Goal: Task Accomplishment & Management: Manage account settings

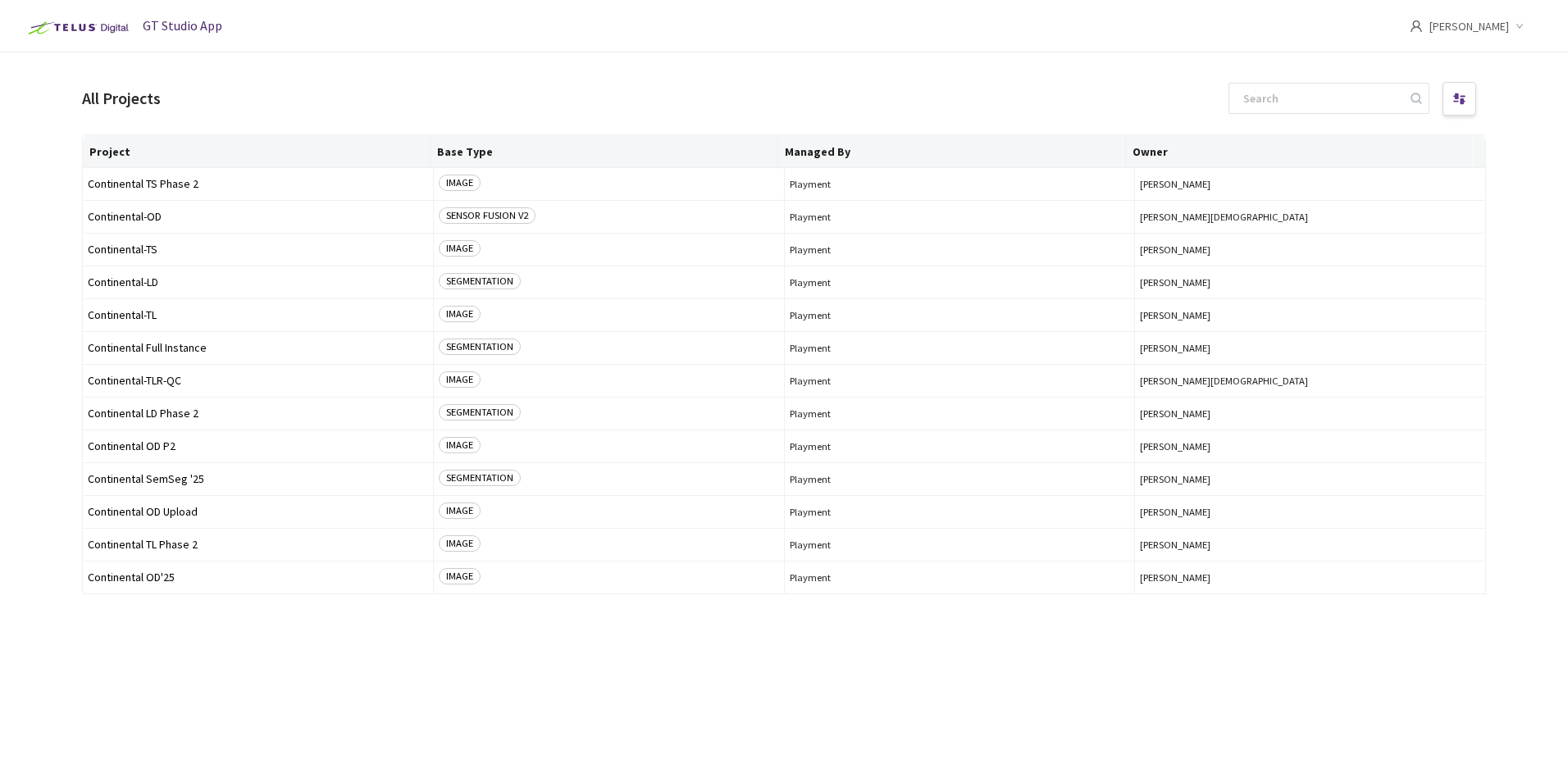
click at [101, 31] on img at bounding box center [76, 28] width 114 height 26
click at [54, 35] on img at bounding box center [76, 28] width 114 height 26
click at [1512, 19] on div "[PERSON_NAME]" at bounding box center [1479, 26] width 139 height 53
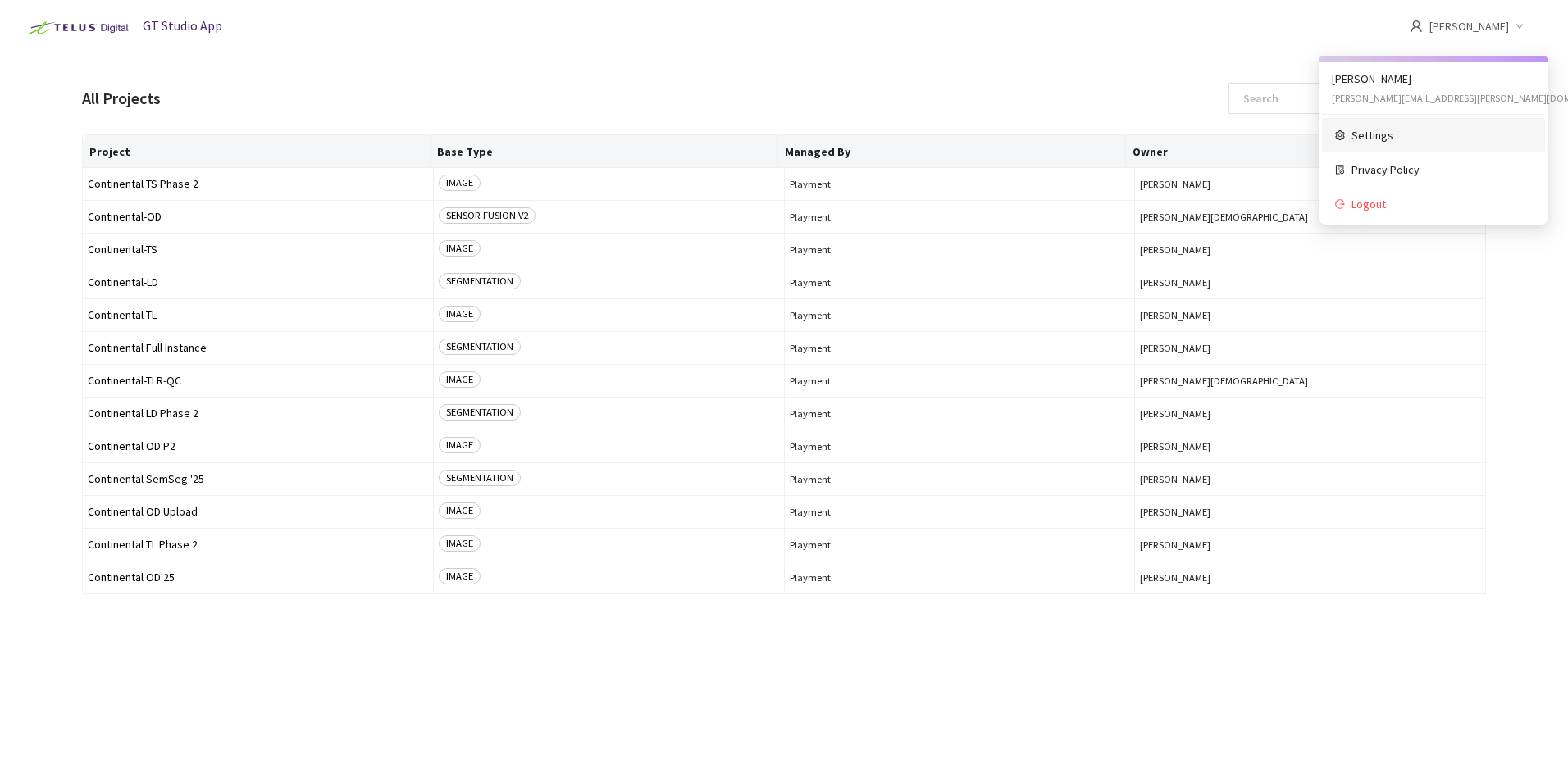
click at [1376, 137] on span "Settings" at bounding box center [1441, 136] width 180 height 18
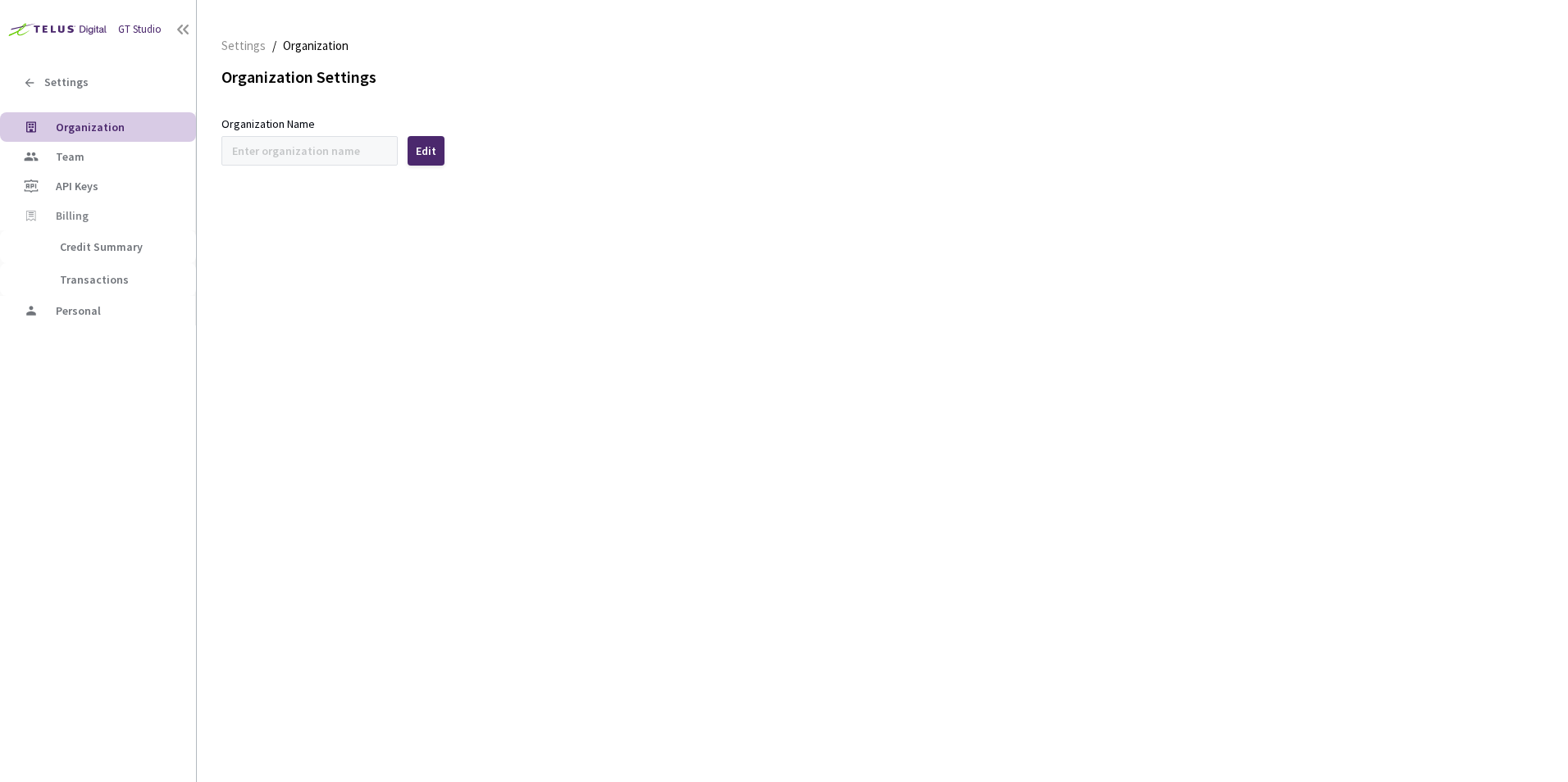
type input "Continental"
click at [71, 159] on span "Team" at bounding box center [69, 156] width 29 height 15
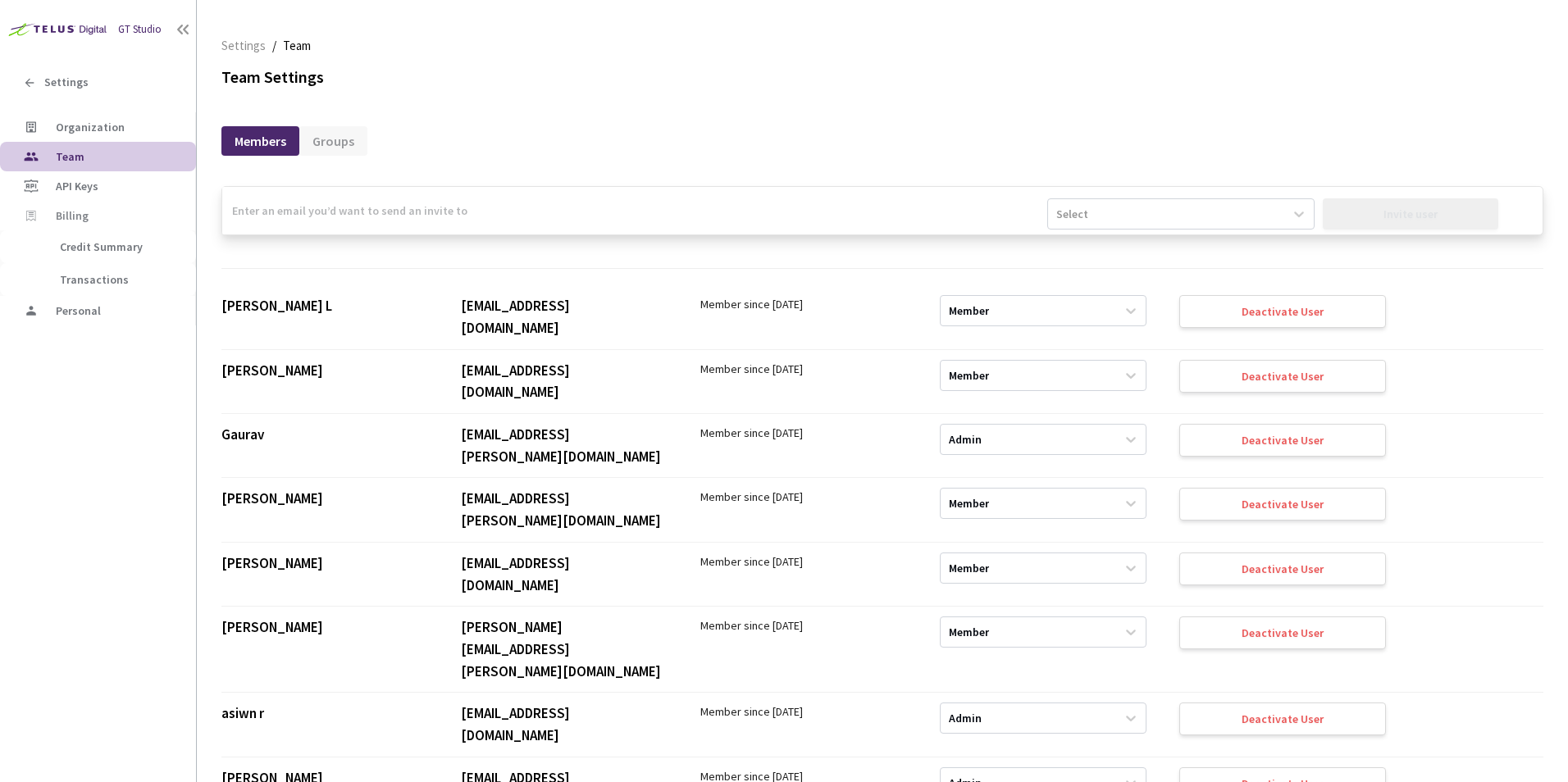
click at [881, 217] on input "email" at bounding box center [634, 210] width 825 height 47
click at [1196, 223] on div "Select" at bounding box center [1166, 214] width 236 height 26
click at [1080, 250] on div "Admin" at bounding box center [1171, 252] width 264 height 29
click at [598, 213] on input "email" at bounding box center [634, 210] width 825 height 47
paste input "[PERSON_NAME][EMAIL_ADDRESS][DOMAIN_NAME]"
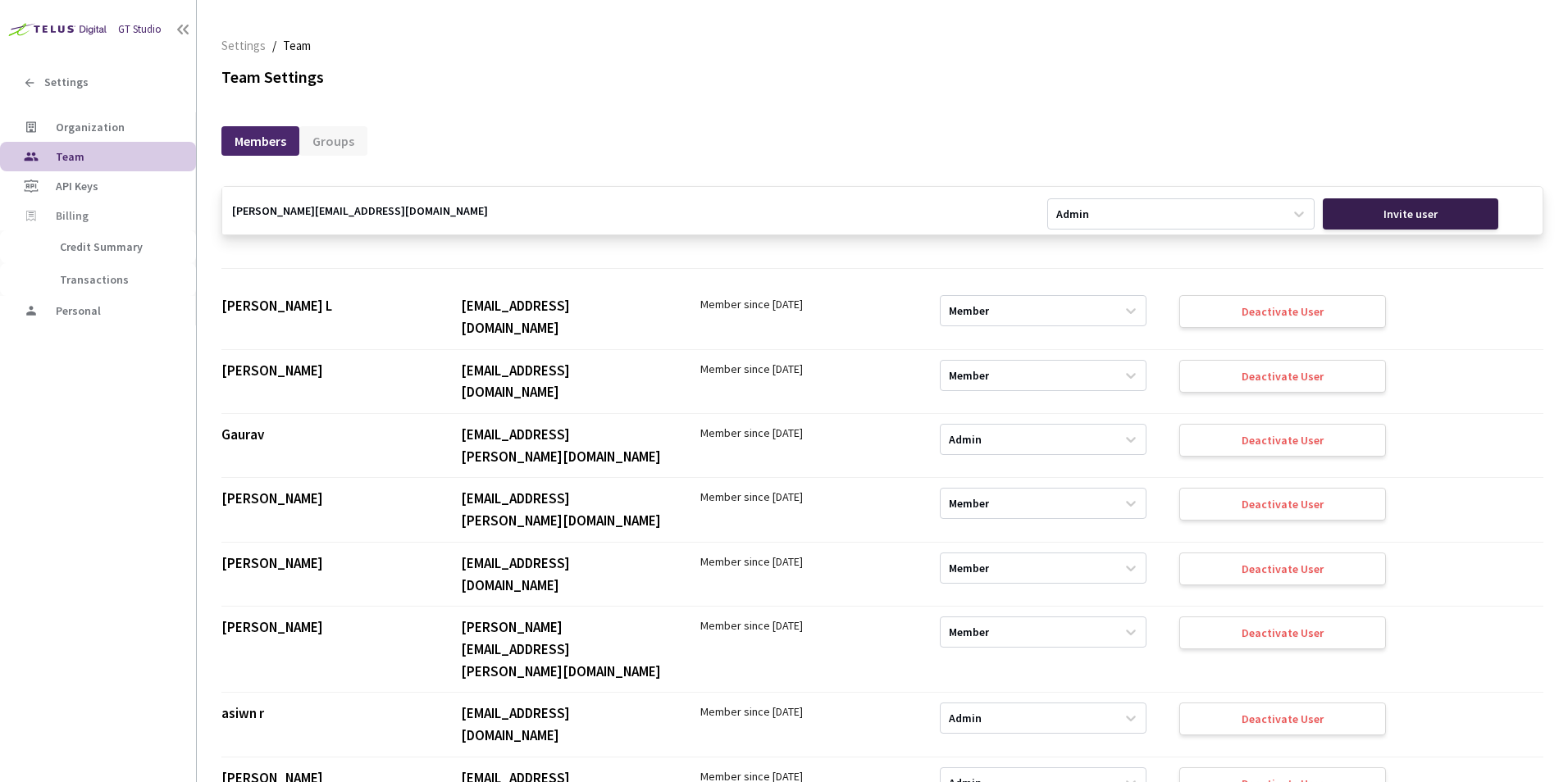
type input "[PERSON_NAME][EMAIL_ADDRESS][DOMAIN_NAME]"
click at [1419, 222] on div "Invite user" at bounding box center [1411, 214] width 177 height 31
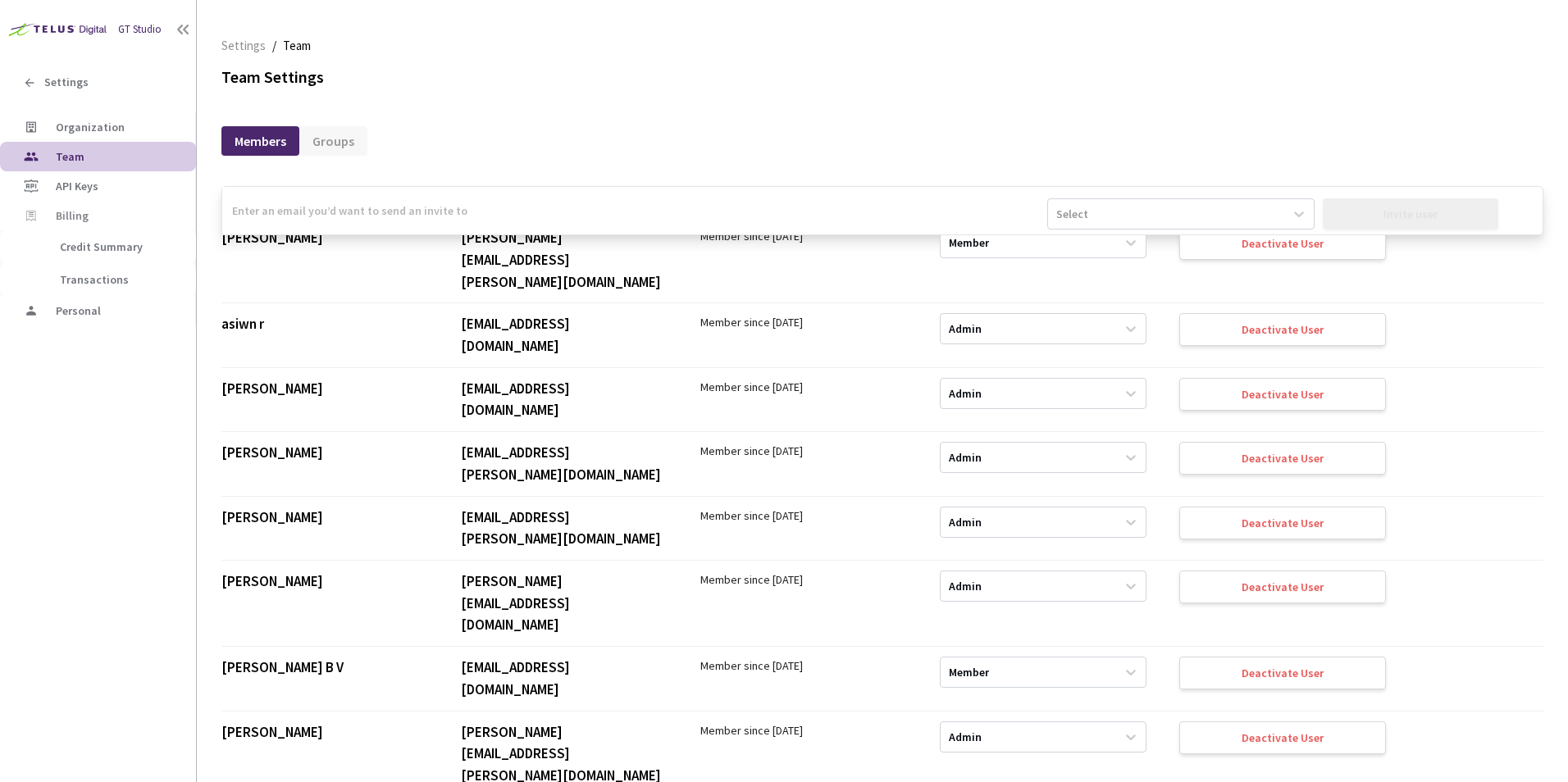
scroll to position [410, 0]
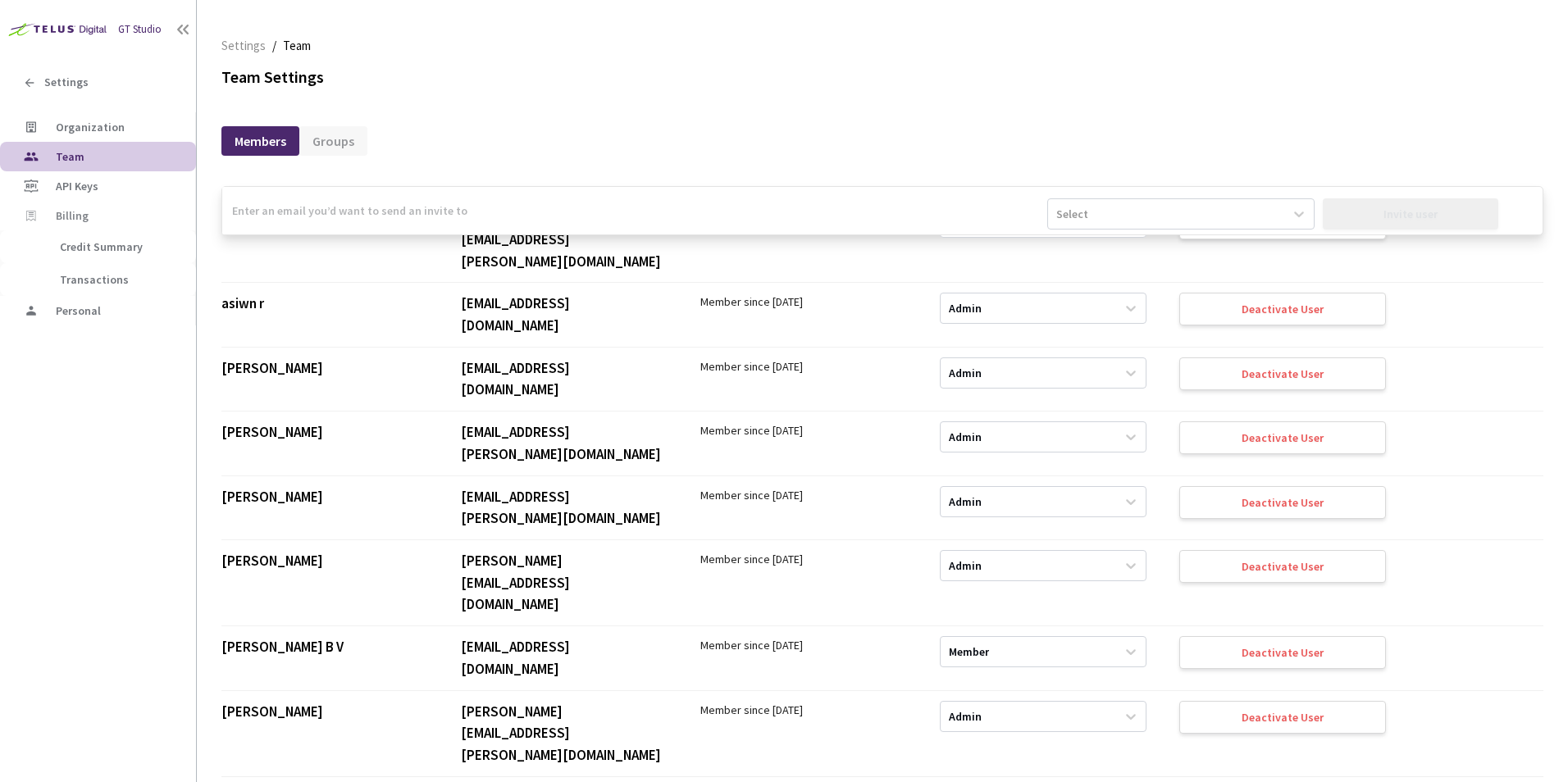
click at [321, 488] on div "[PERSON_NAME]" at bounding box center [325, 497] width 207 height 22
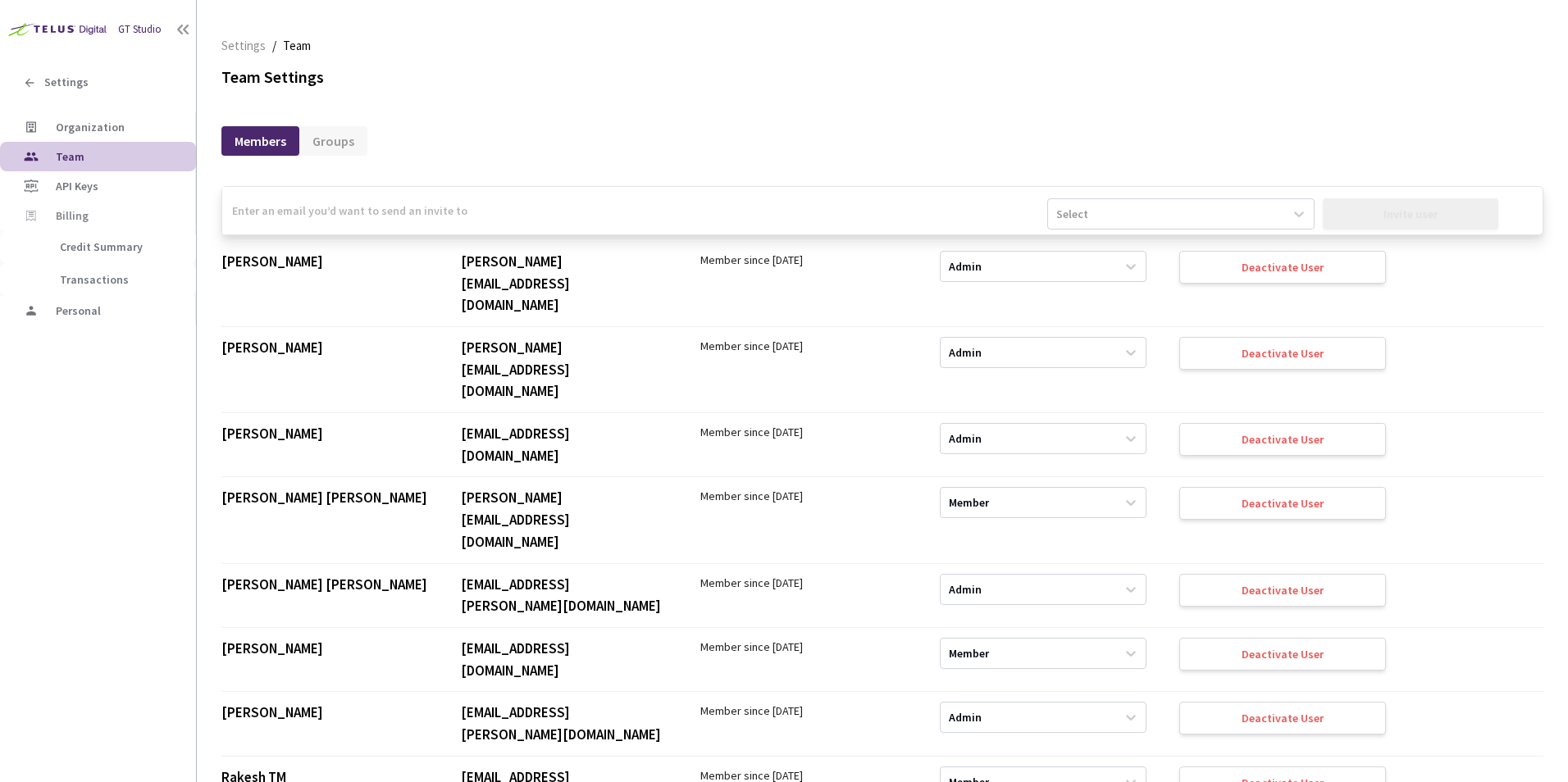
scroll to position [5735, 0]
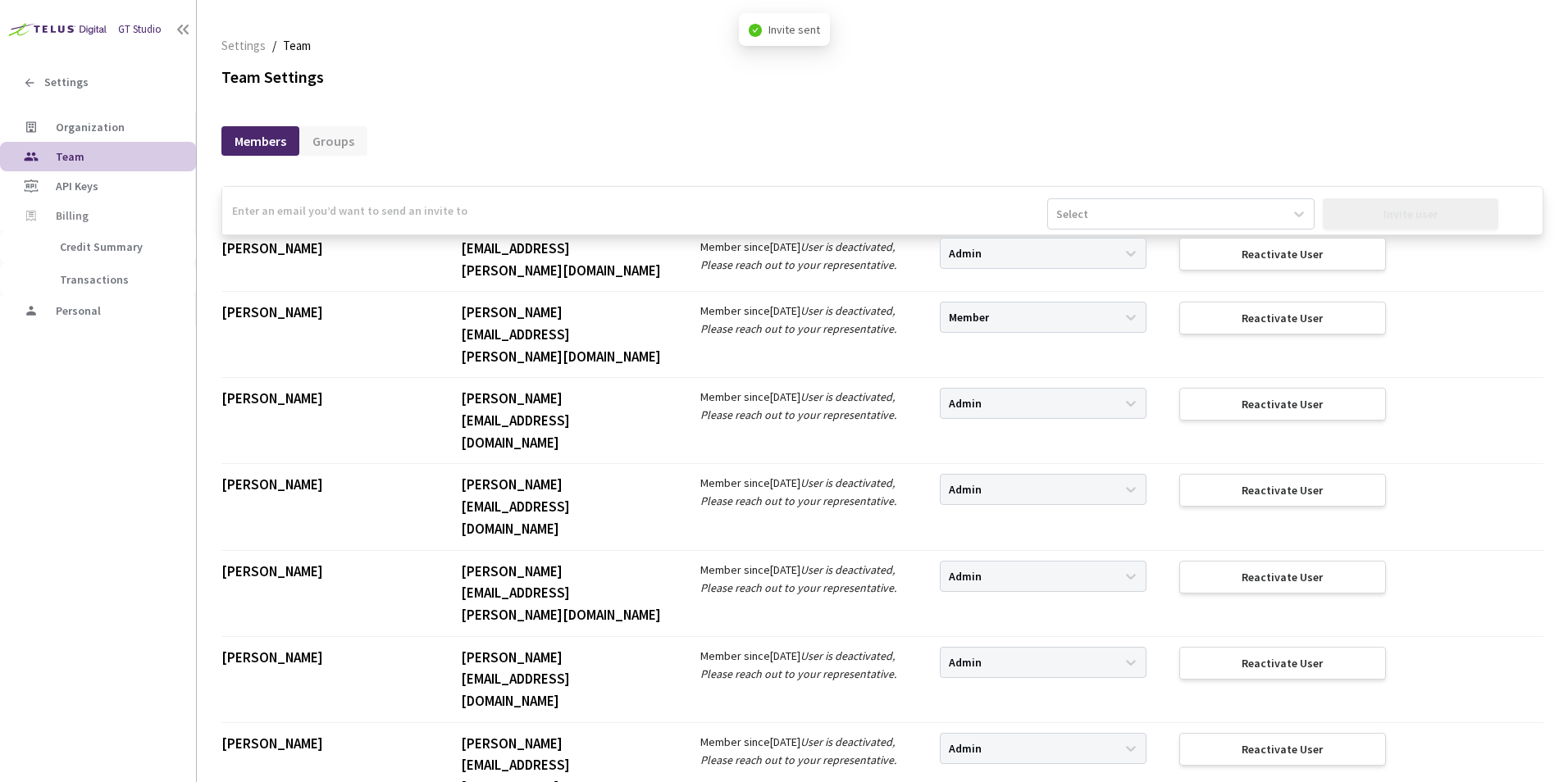
scroll to position [5652, 0]
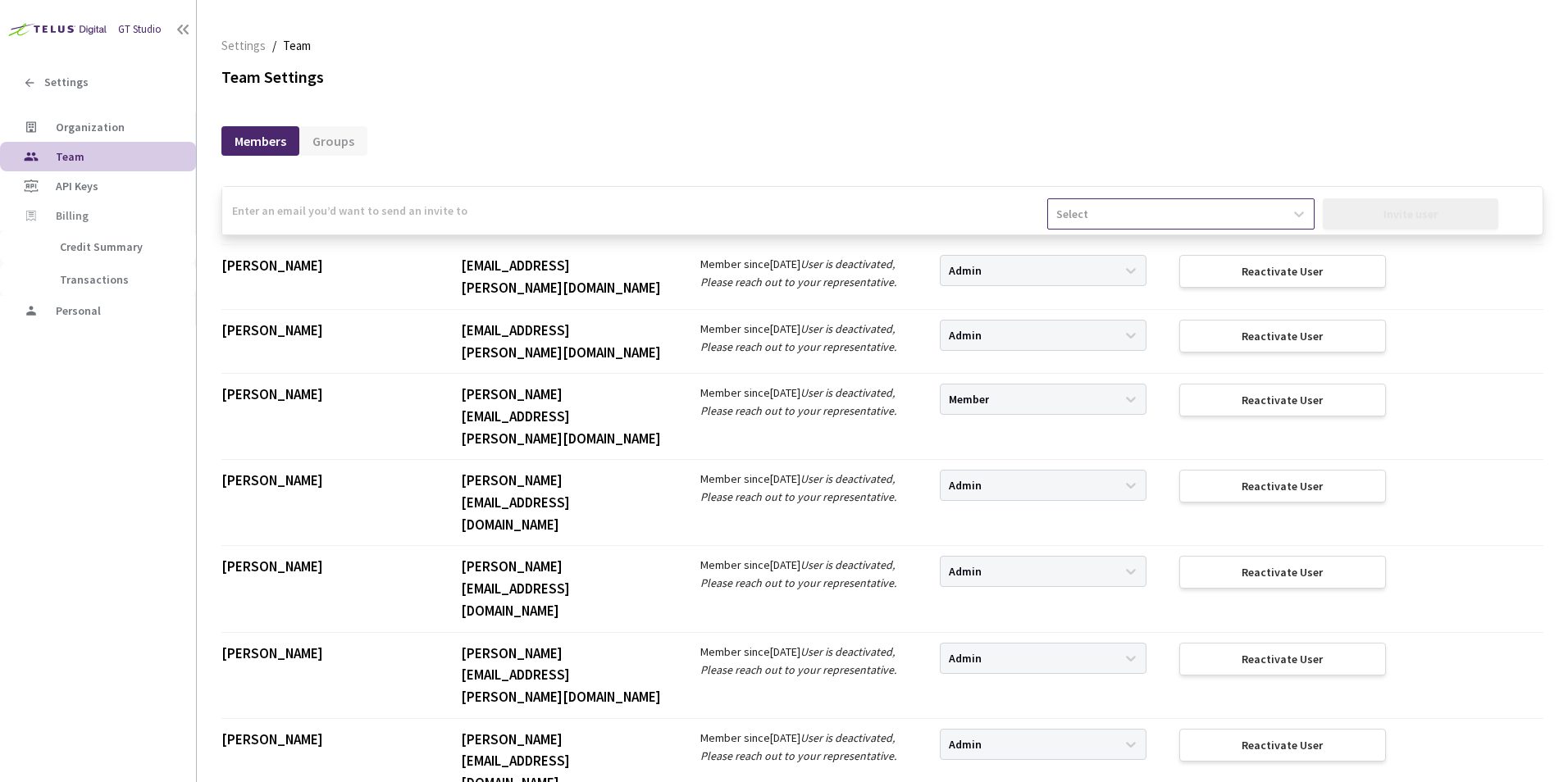
click at [1093, 214] on div "Select" at bounding box center [1166, 214] width 236 height 26
click at [1077, 247] on div "Admin" at bounding box center [1181, 253] width 266 height 29
click at [958, 220] on input "email" at bounding box center [634, 210] width 825 height 47
paste input "[PERSON_NAME][EMAIL_ADDRESS][PERSON_NAME][DOMAIN_NAME]"
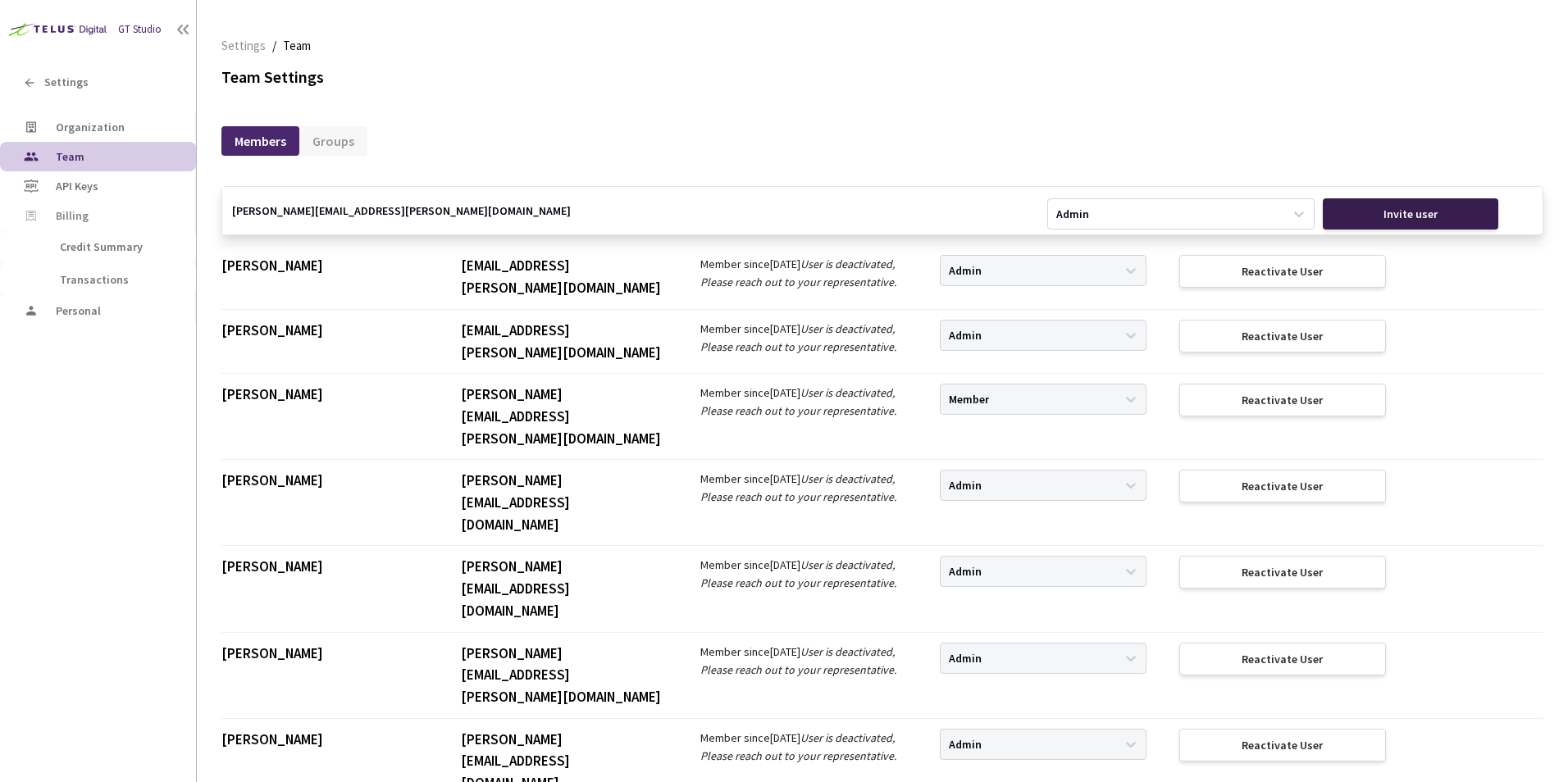
type input "[PERSON_NAME][EMAIL_ADDRESS][PERSON_NAME][DOMAIN_NAME]"
click at [1449, 210] on div "Invite user" at bounding box center [1411, 214] width 177 height 31
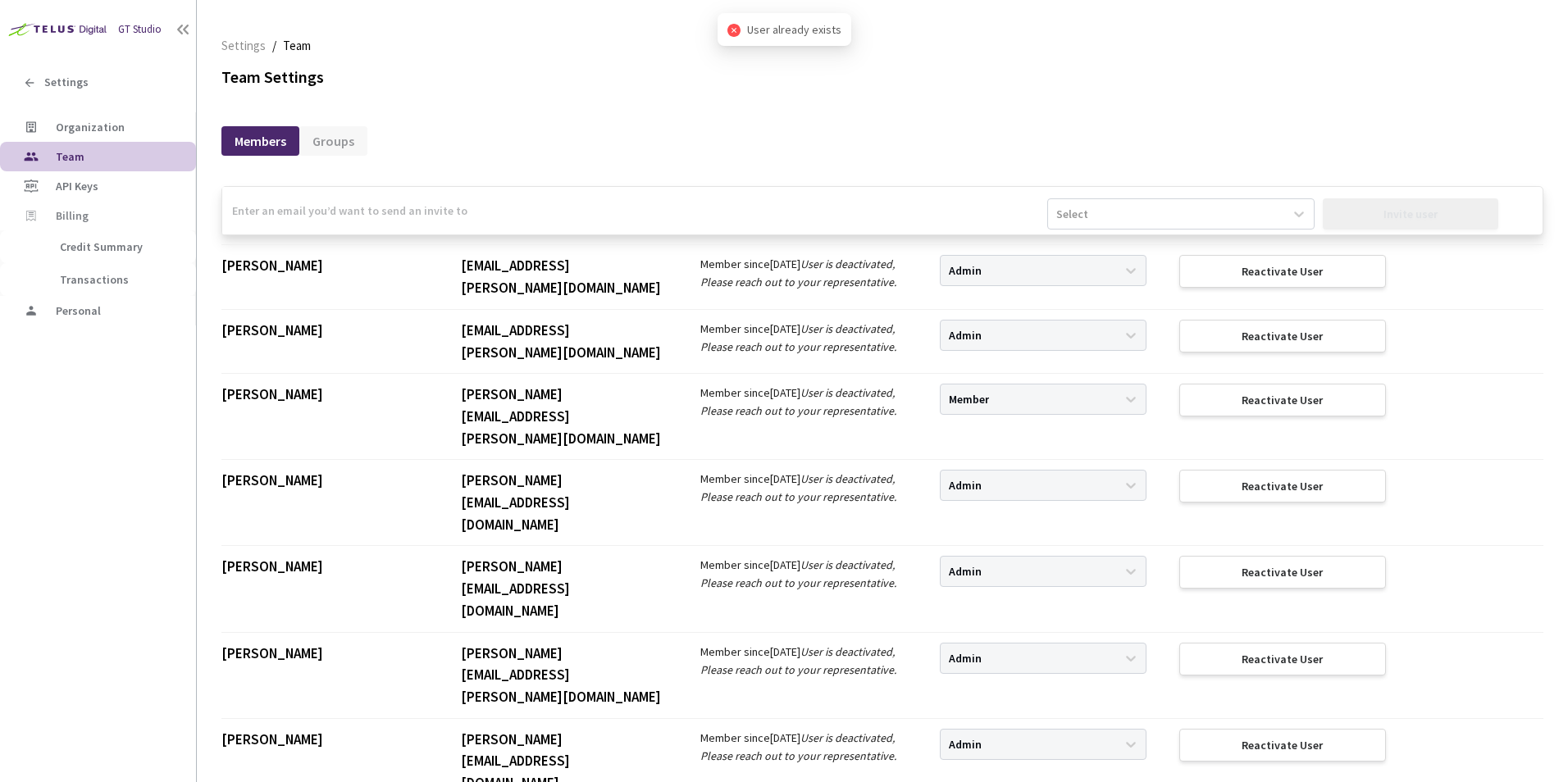
scroll to position [5571, 0]
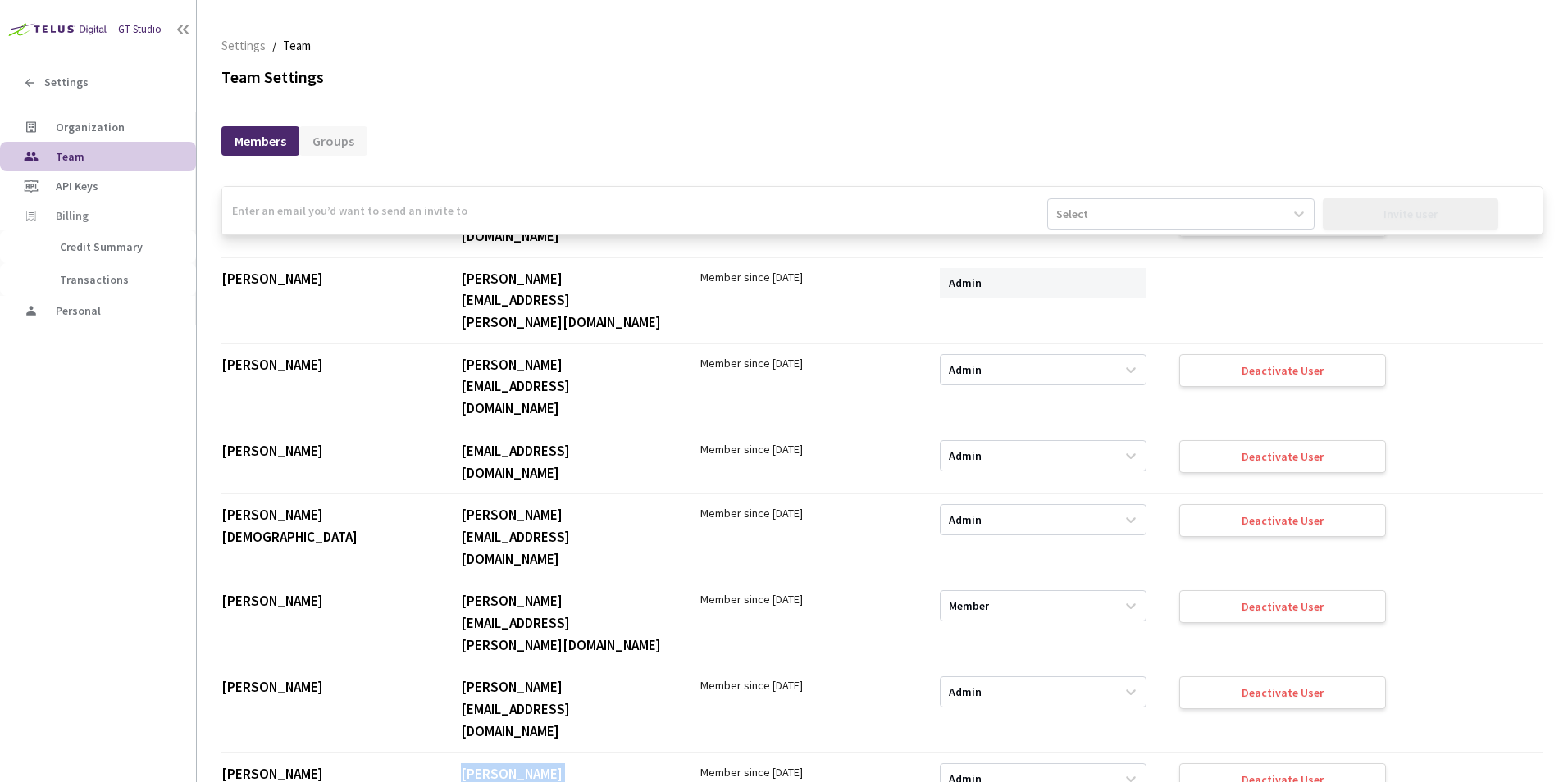
click at [55, 34] on img at bounding box center [55, 29] width 112 height 25
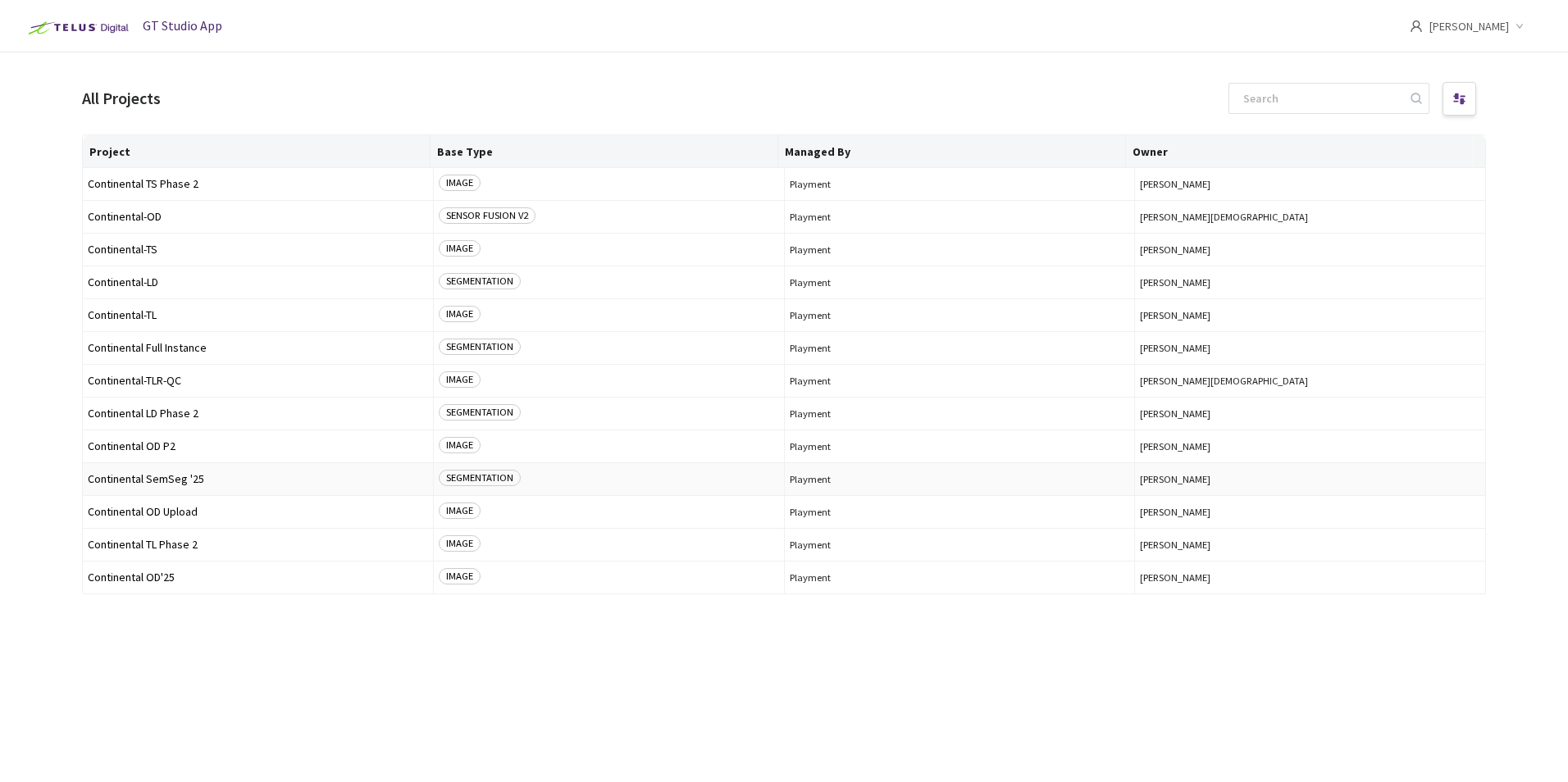
click at [164, 477] on span "Continental SemSeg '25" at bounding box center [258, 479] width 340 height 12
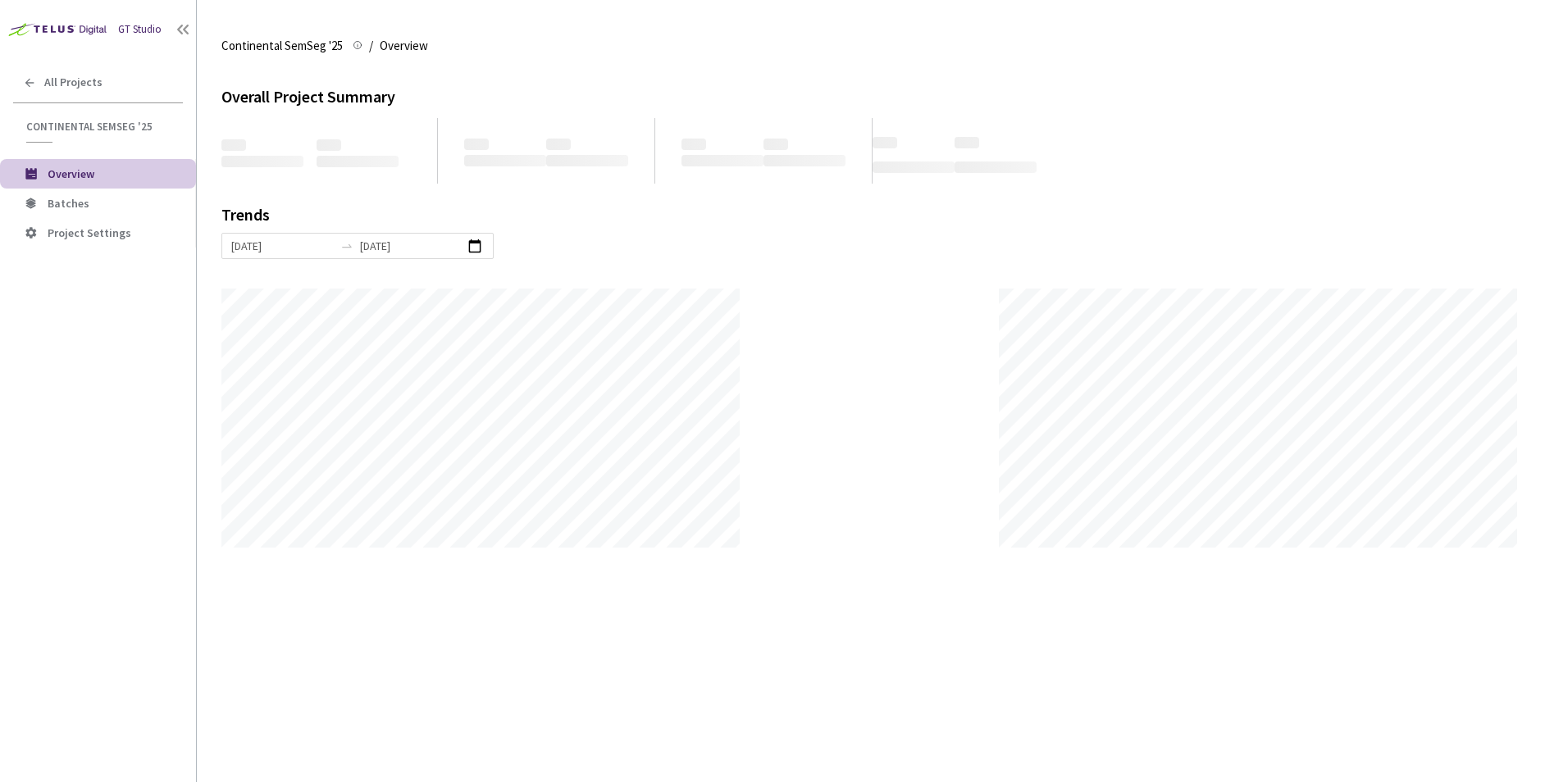
scroll to position [782, 1568]
click at [79, 207] on span "Batches" at bounding box center [67, 203] width 42 height 15
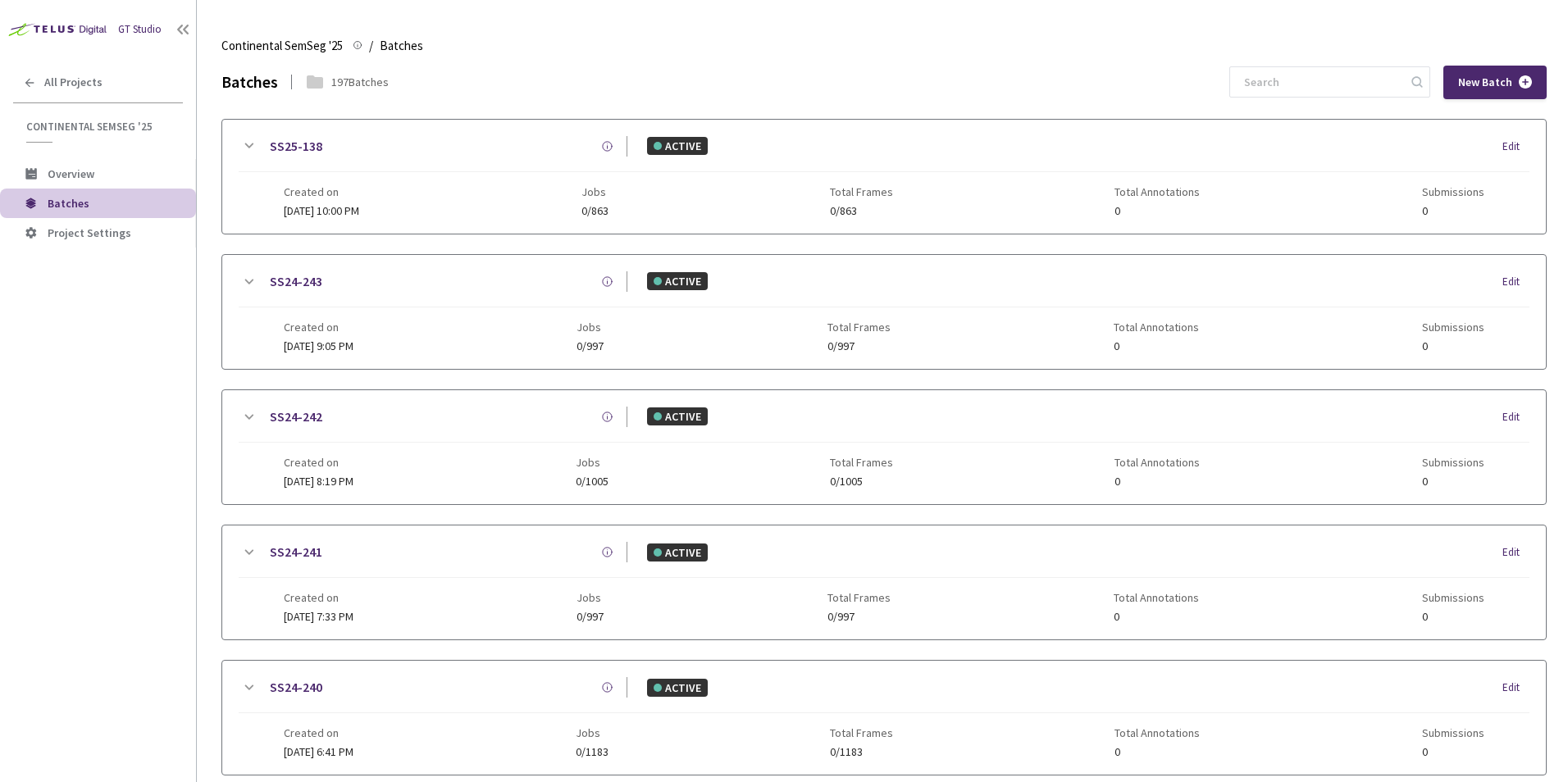
click at [71, 36] on img at bounding box center [55, 29] width 112 height 25
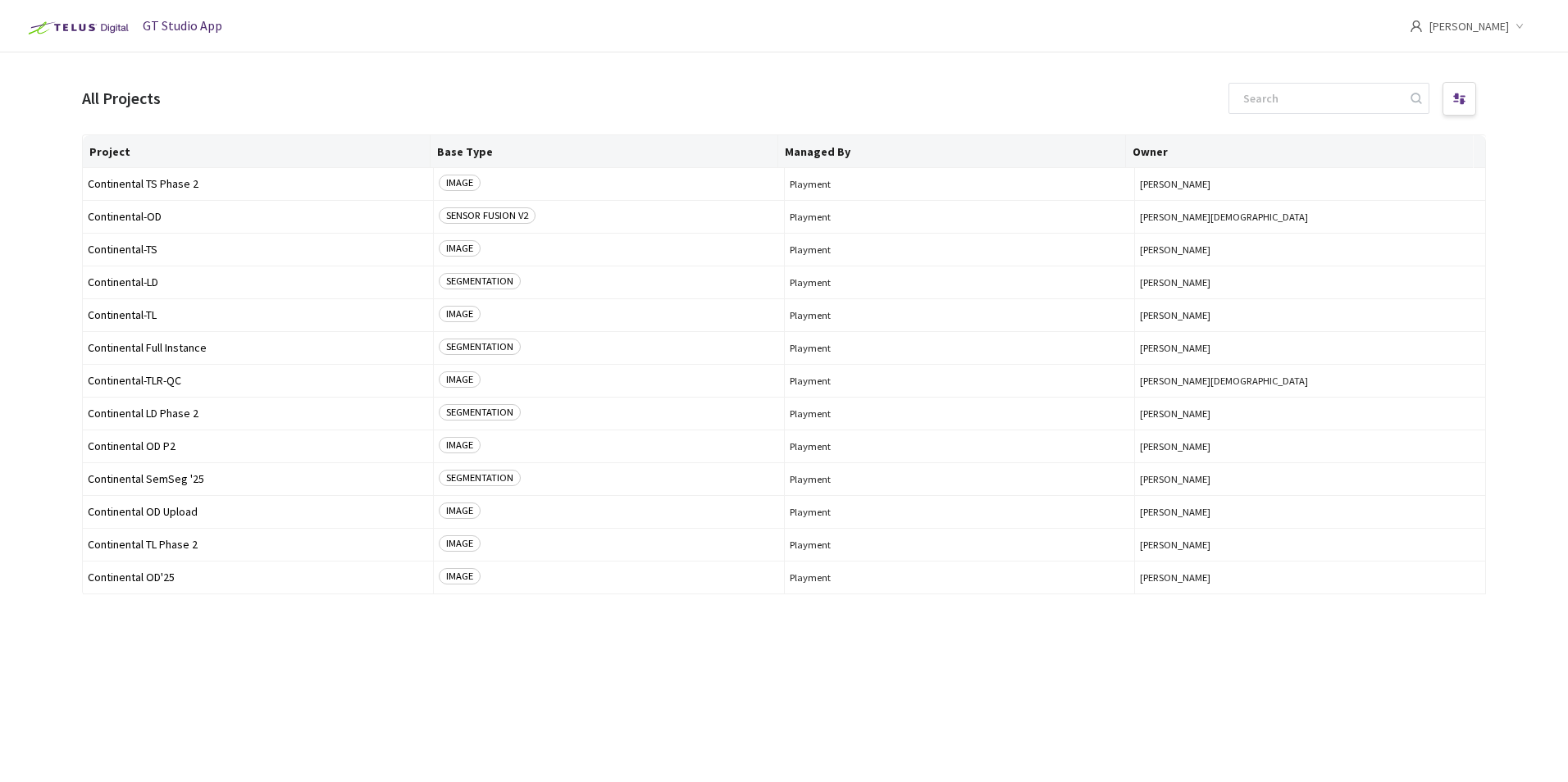
click at [405, 91] on div "All Projects" at bounding box center [784, 98] width 1404 height 40
click at [563, 721] on div "Project Base Type Managed By Owner Continental TS Phase 2 IMAGE Playment [PERSO…" at bounding box center [784, 443] width 1404 height 618
click at [1510, 34] on div "[PERSON_NAME]" at bounding box center [1479, 26] width 139 height 53
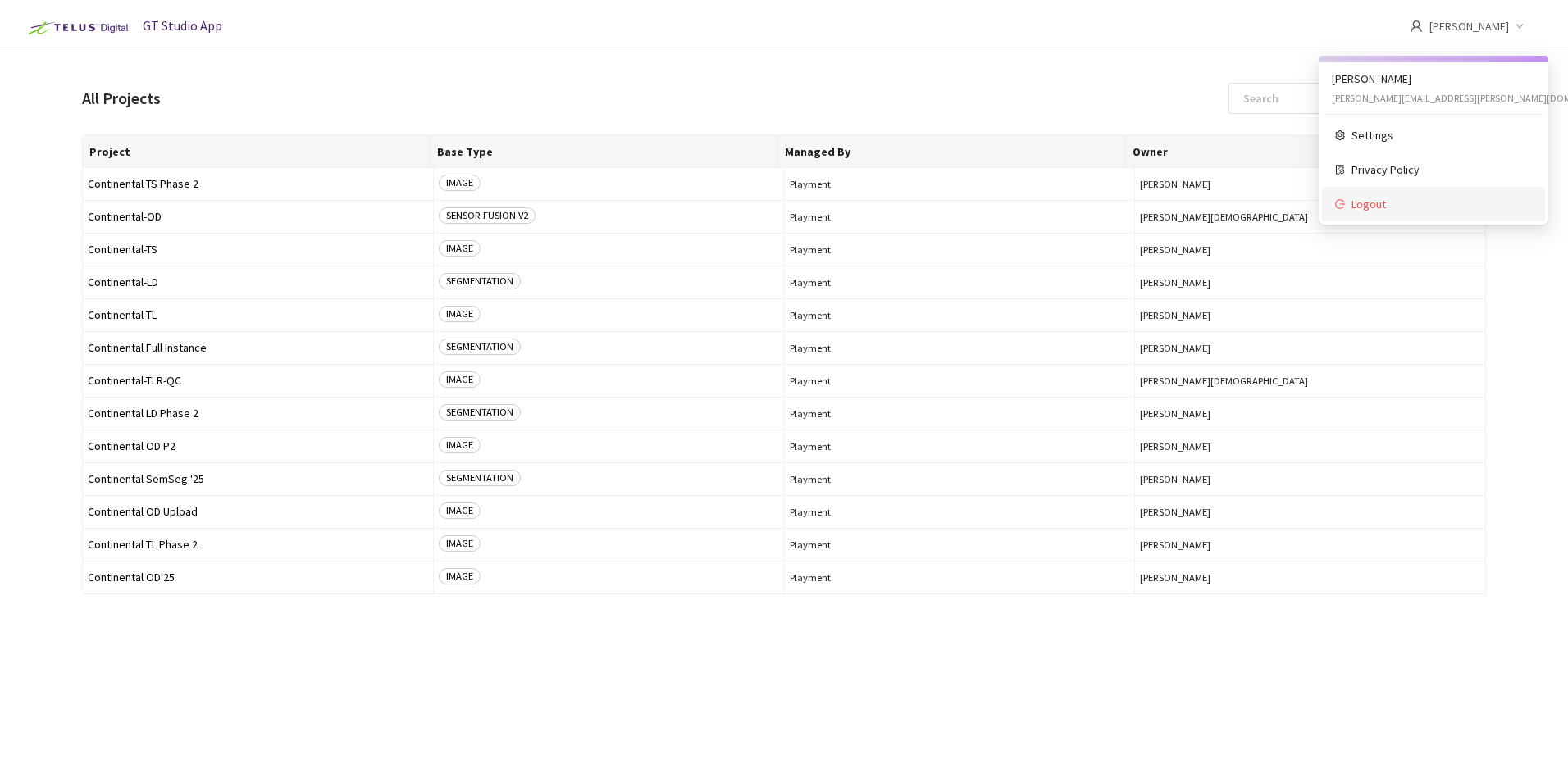
click at [1396, 210] on span "Logout" at bounding box center [1441, 204] width 180 height 18
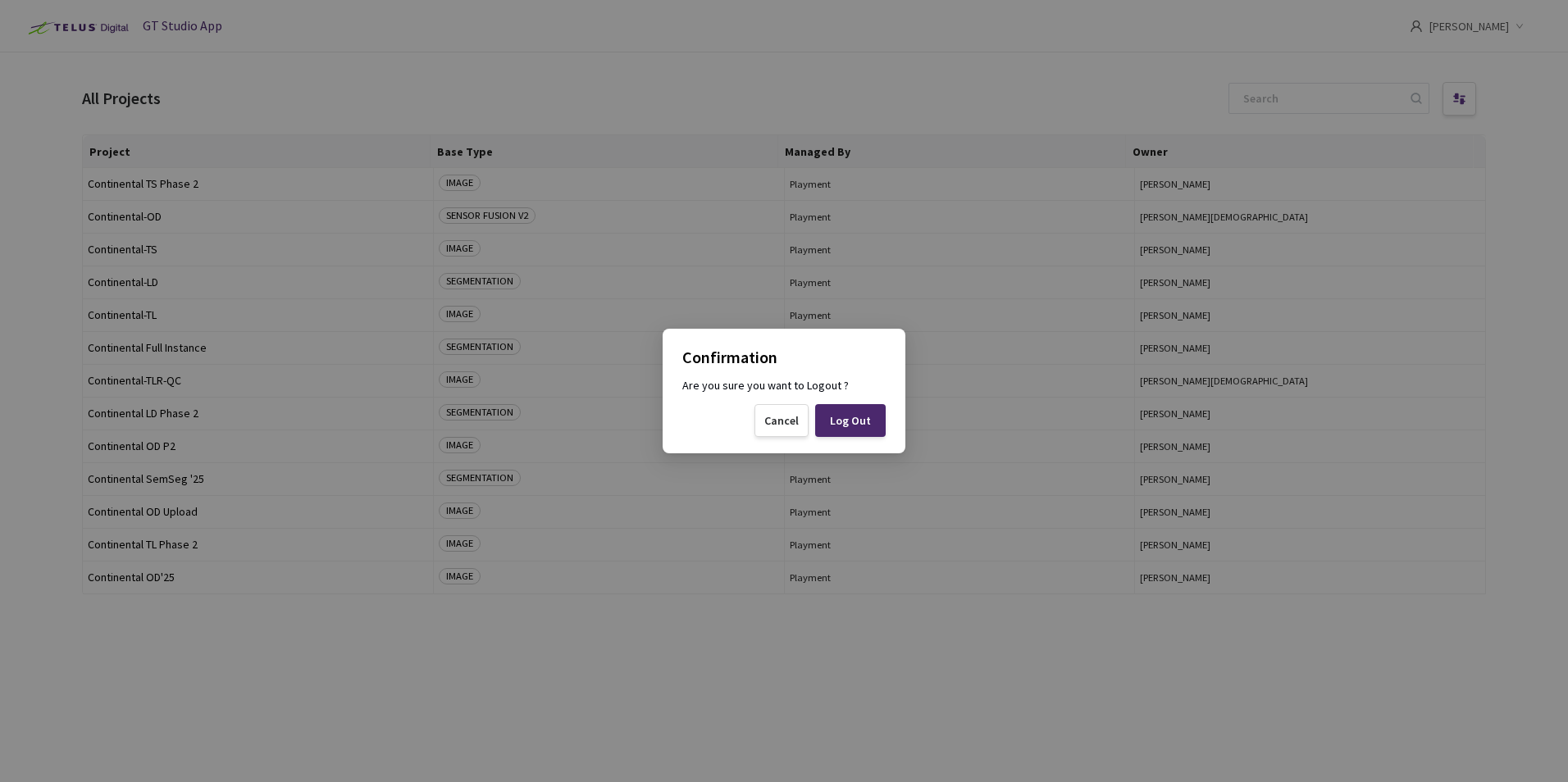
click at [876, 428] on div "Log Out" at bounding box center [851, 420] width 70 height 32
